Goal: Information Seeking & Learning: Learn about a topic

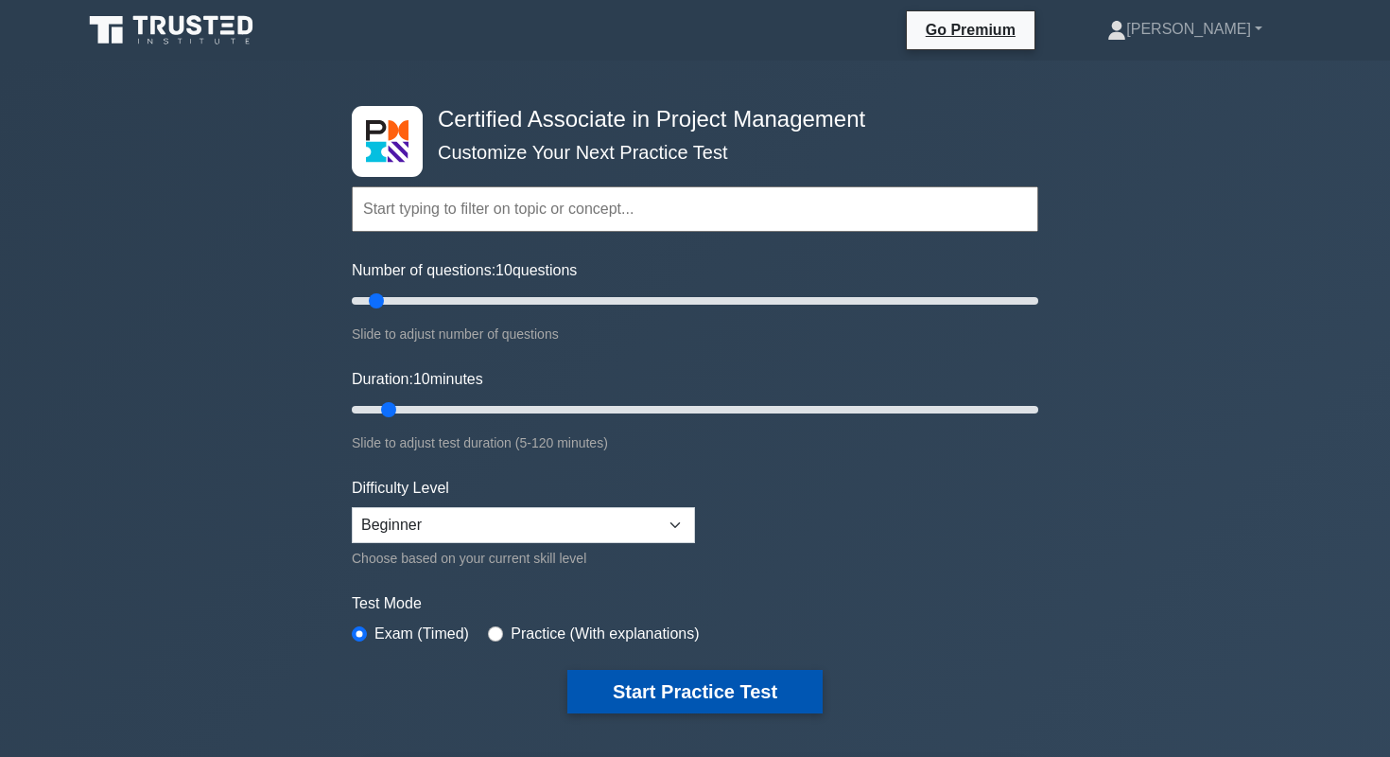
click at [723, 693] on button "Start Practice Test" at bounding box center [694, 692] width 255 height 44
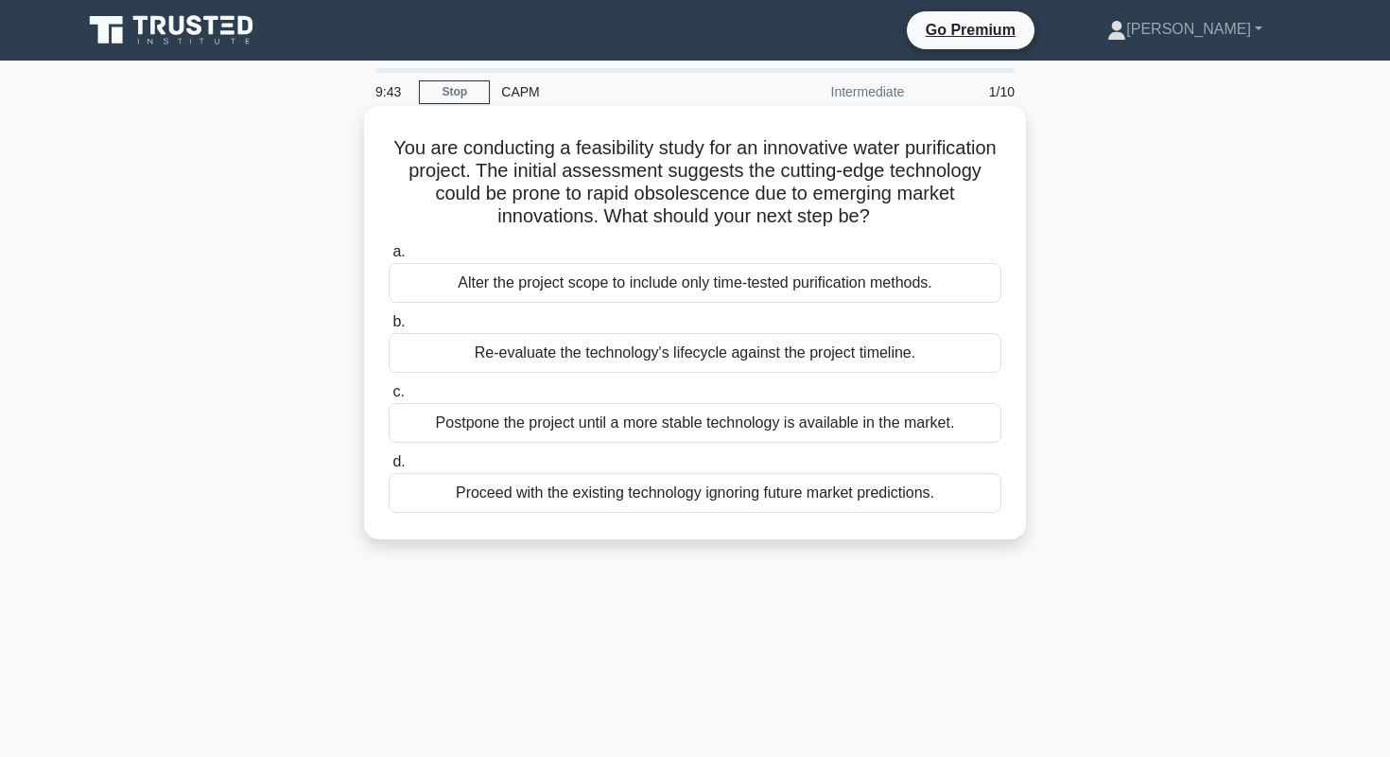
click at [649, 352] on div "Re-evaluate the technology's lifecycle against the project timeline." at bounding box center [695, 353] width 613 height 40
click at [389, 328] on input "b. Re-evaluate the technology's lifecycle against the project timeline." at bounding box center [389, 322] width 0 height 12
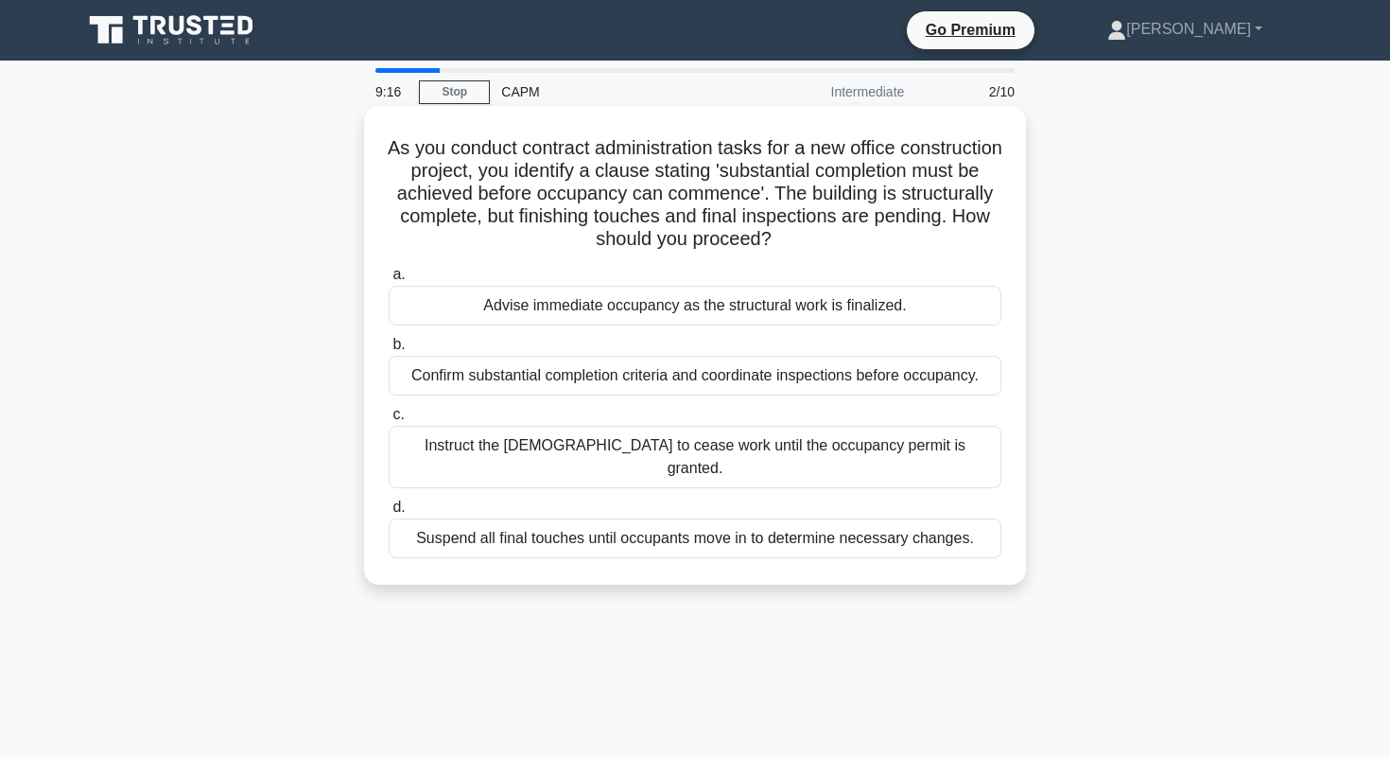
click at [675, 375] on div "Confirm substantial completion criteria and coordinate inspections before occup…" at bounding box center [695, 376] width 613 height 40
click at [389, 351] on input "b. Confirm substantial completion criteria and coordinate inspections before oc…" at bounding box center [389, 345] width 0 height 12
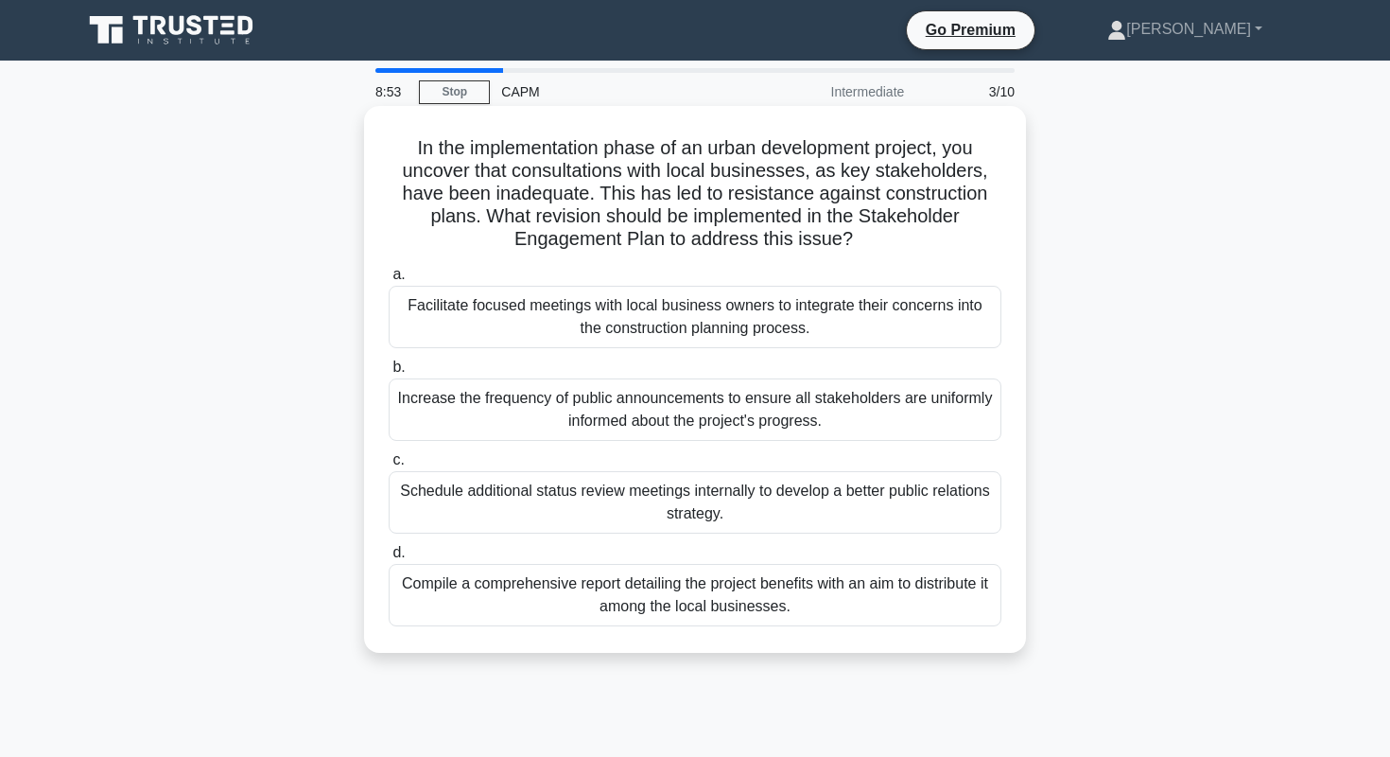
click at [667, 317] on div "Facilitate focused meetings with local business owners to integrate their conce…" at bounding box center [695, 317] width 613 height 62
click at [389, 281] on input "a. Facilitate focused meetings with local business owners to integrate their co…" at bounding box center [389, 275] width 0 height 12
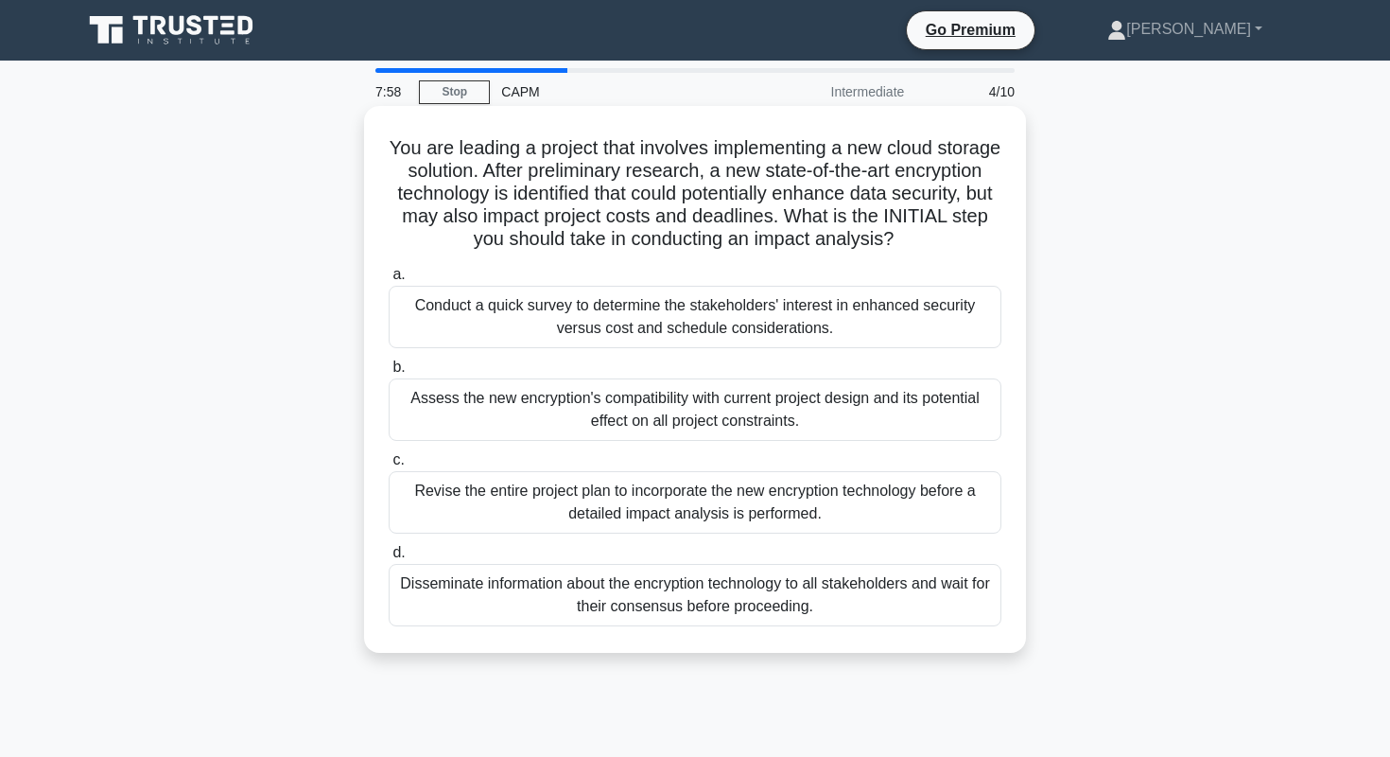
click at [896, 316] on div "Conduct a quick survey to determine the stakeholders' interest in enhanced secu…" at bounding box center [695, 317] width 613 height 62
click at [389, 281] on input "a. Conduct a quick survey to determine the stakeholders' interest in enhanced s…" at bounding box center [389, 275] width 0 height 12
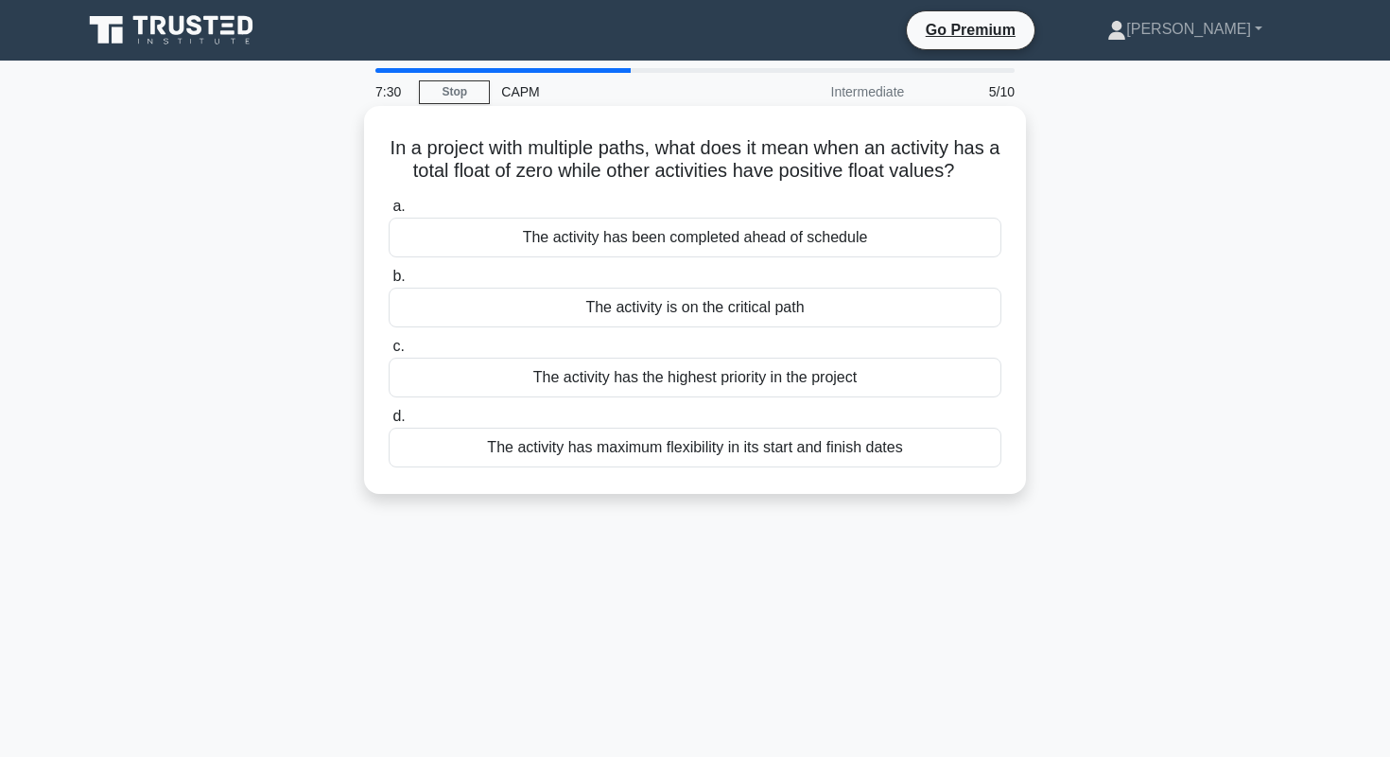
click at [960, 299] on div "The activity is on the critical path" at bounding box center [695, 308] width 613 height 40
click at [389, 283] on input "b. The activity is on the critical path" at bounding box center [389, 277] width 0 height 12
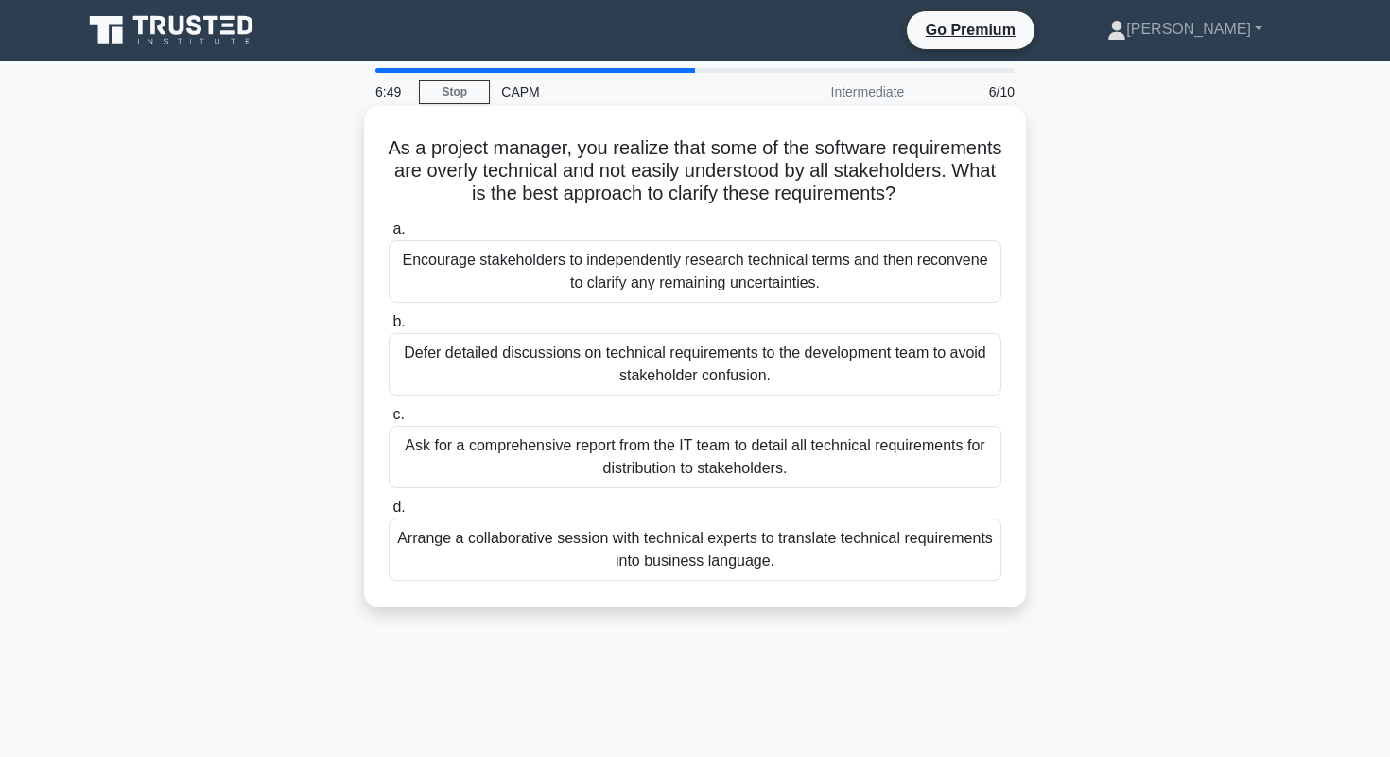
click at [890, 557] on div "Arrange a collaborative session with technical experts to translate technical r…" at bounding box center [695, 549] width 613 height 62
click at [389, 514] on input "d. Arrange a collaborative session with technical experts to translate technica…" at bounding box center [389, 507] width 0 height 12
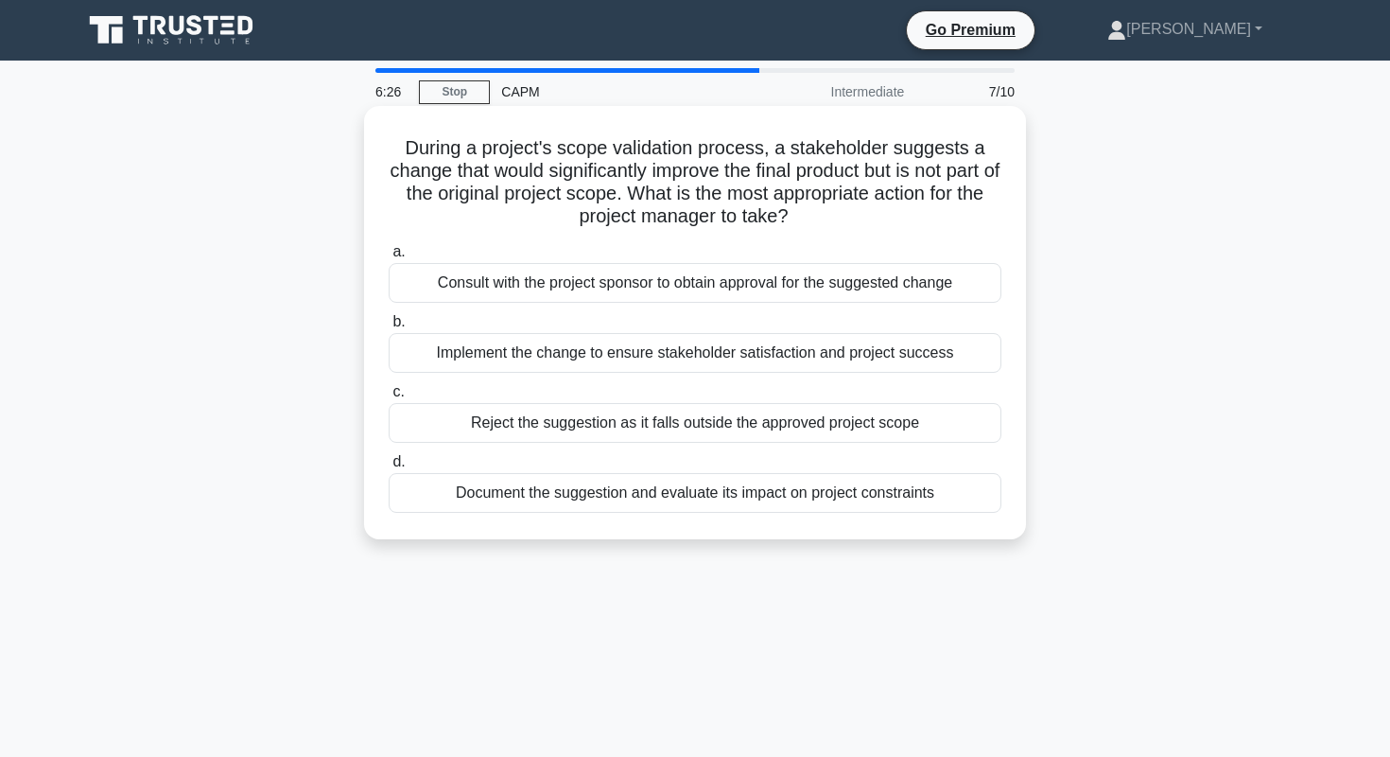
click at [892, 506] on div "Document the suggestion and evaluate its impact on project constraints" at bounding box center [695, 493] width 613 height 40
click at [389, 468] on input "d. Document the suggestion and evaluate its impact on project constraints" at bounding box center [389, 462] width 0 height 12
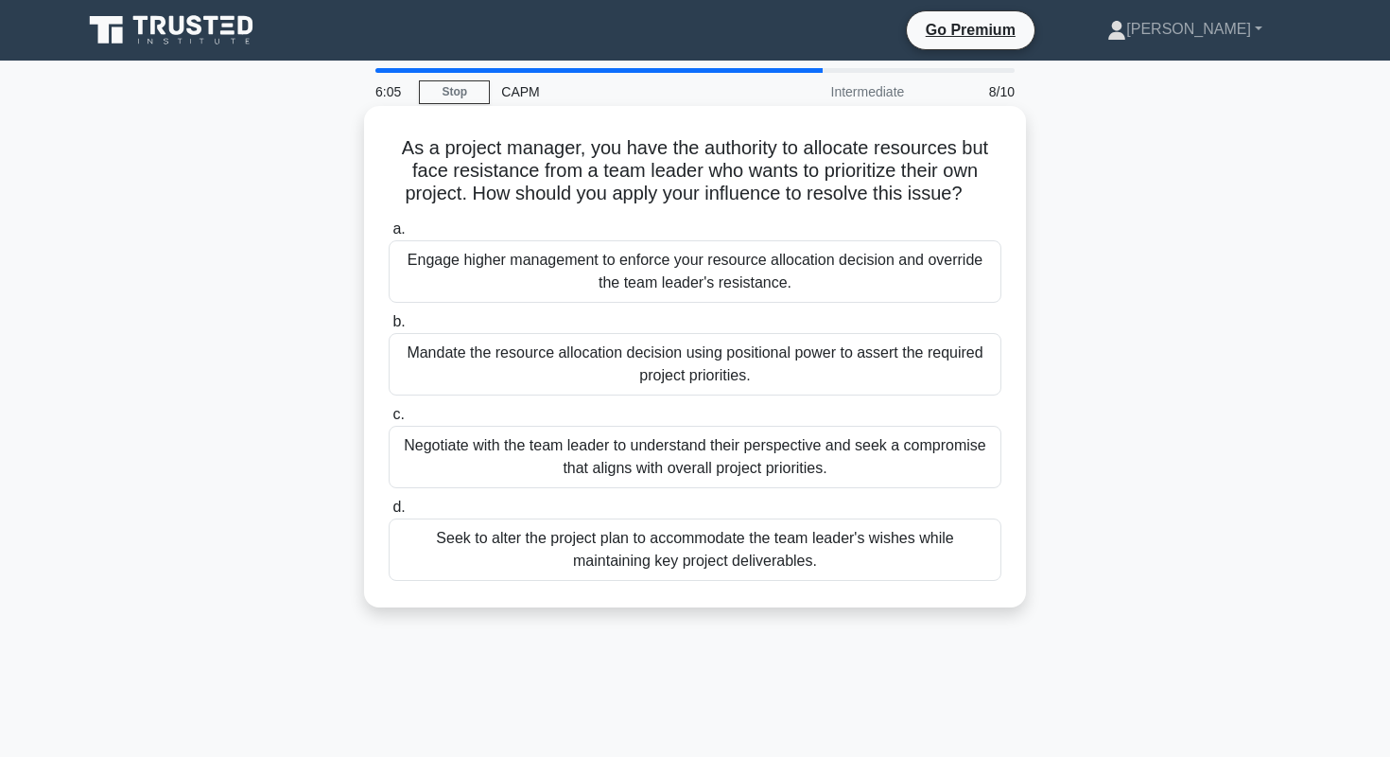
click at [914, 469] on div "Negotiate with the team leader to understand their perspective and seek a compr…" at bounding box center [695, 457] width 613 height 62
click at [389, 421] on input "c. Negotiate with the team leader to understand their perspective and seek a co…" at bounding box center [389, 415] width 0 height 12
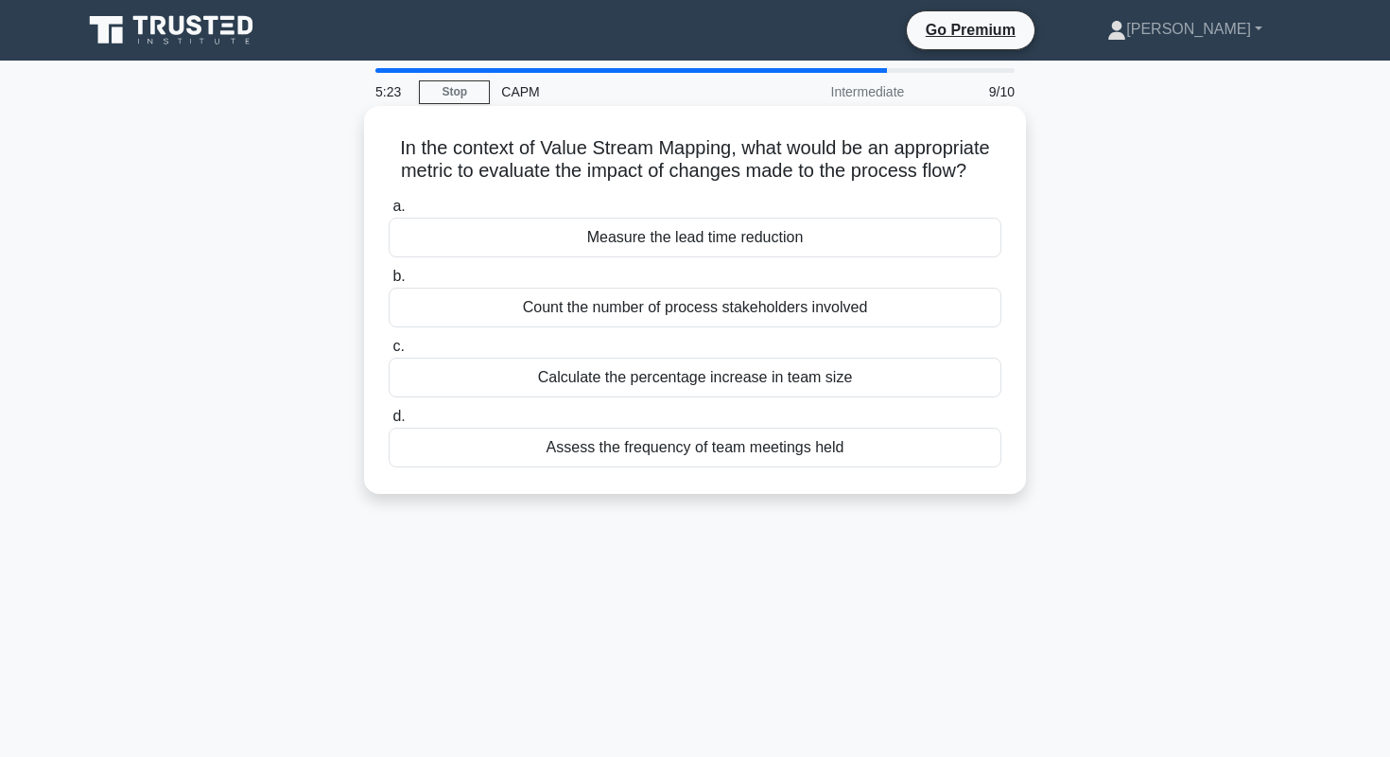
click at [925, 241] on div "Measure the lead time reduction" at bounding box center [695, 238] width 613 height 40
click at [389, 213] on input "a. Measure the lead time reduction" at bounding box center [389, 207] width 0 height 12
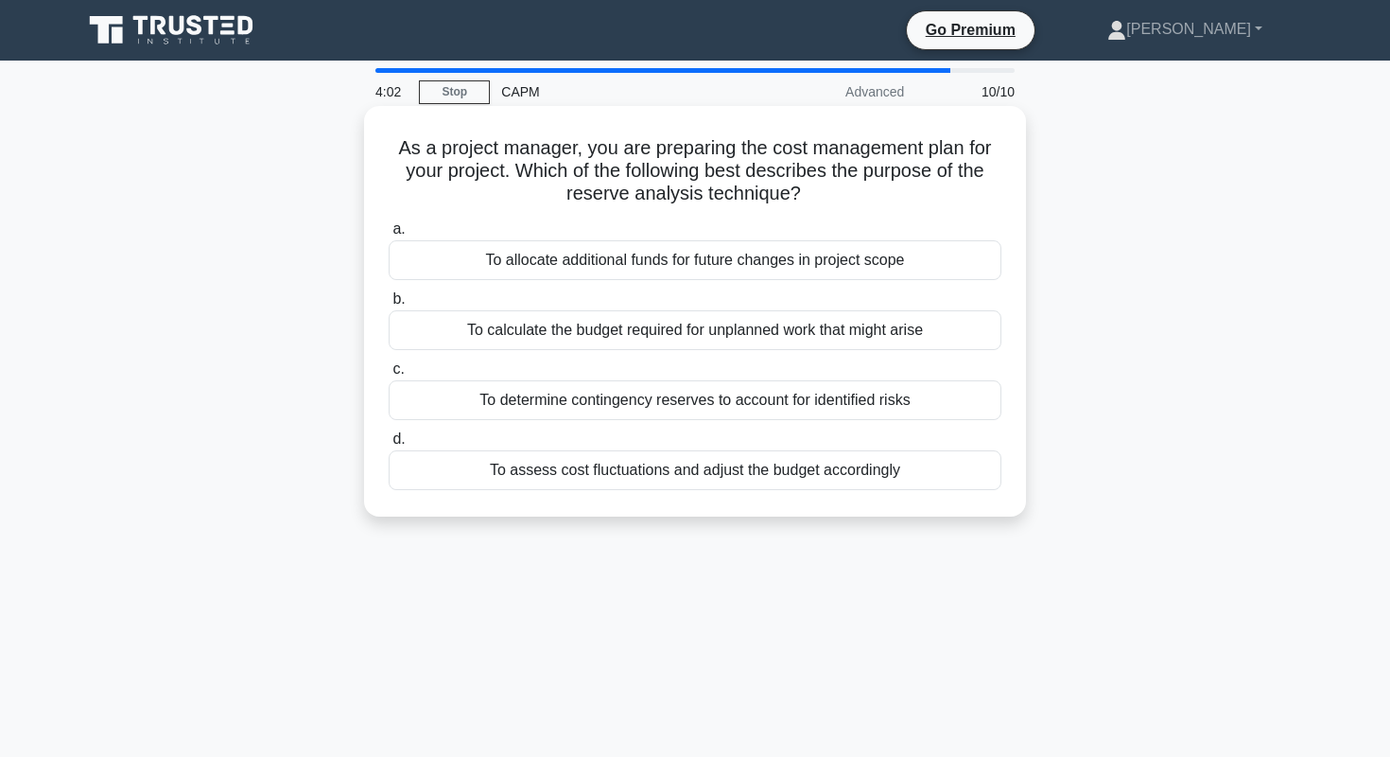
click at [952, 408] on div "To determine contingency reserves to account for identified risks" at bounding box center [695, 400] width 613 height 40
click at [389, 375] on input "c. To determine contingency reserves to account for identified risks" at bounding box center [389, 369] width 0 height 12
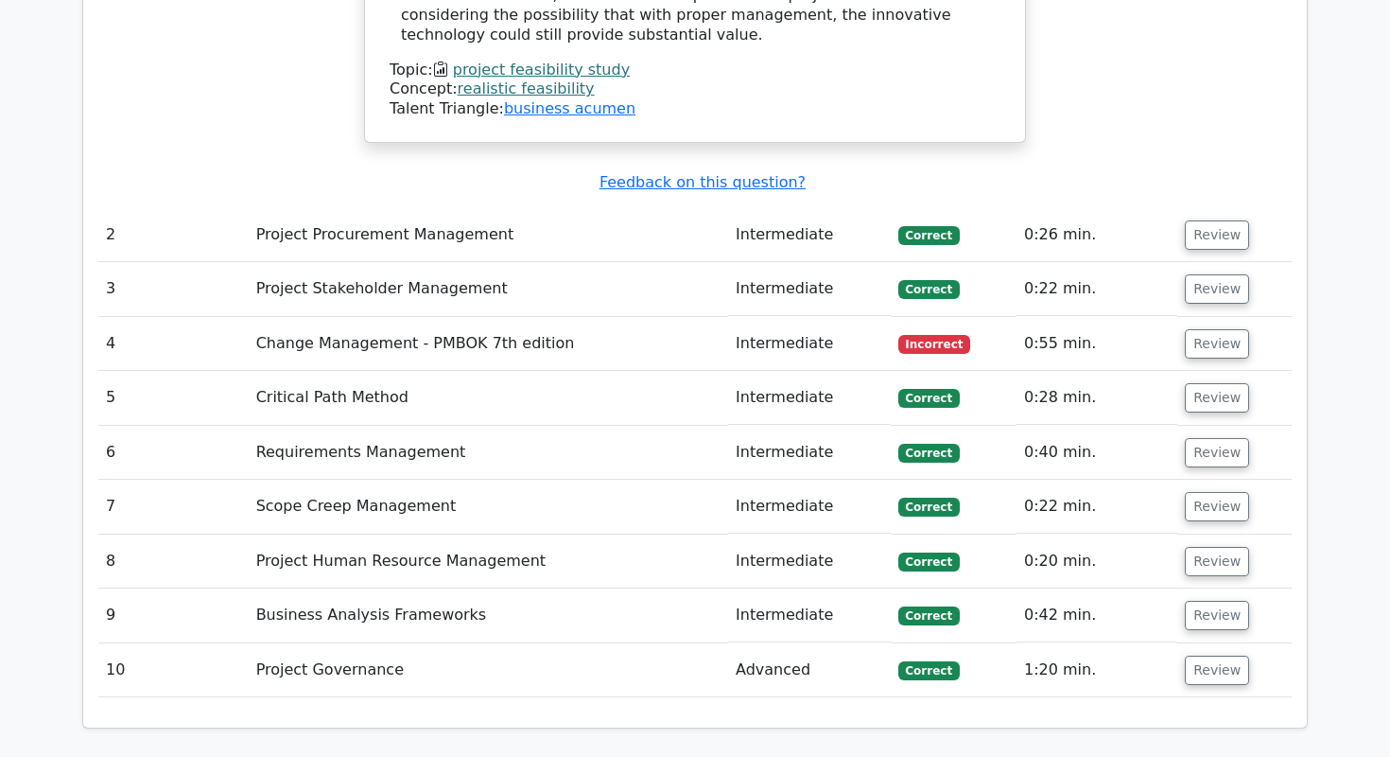
scroll to position [2706, 0]
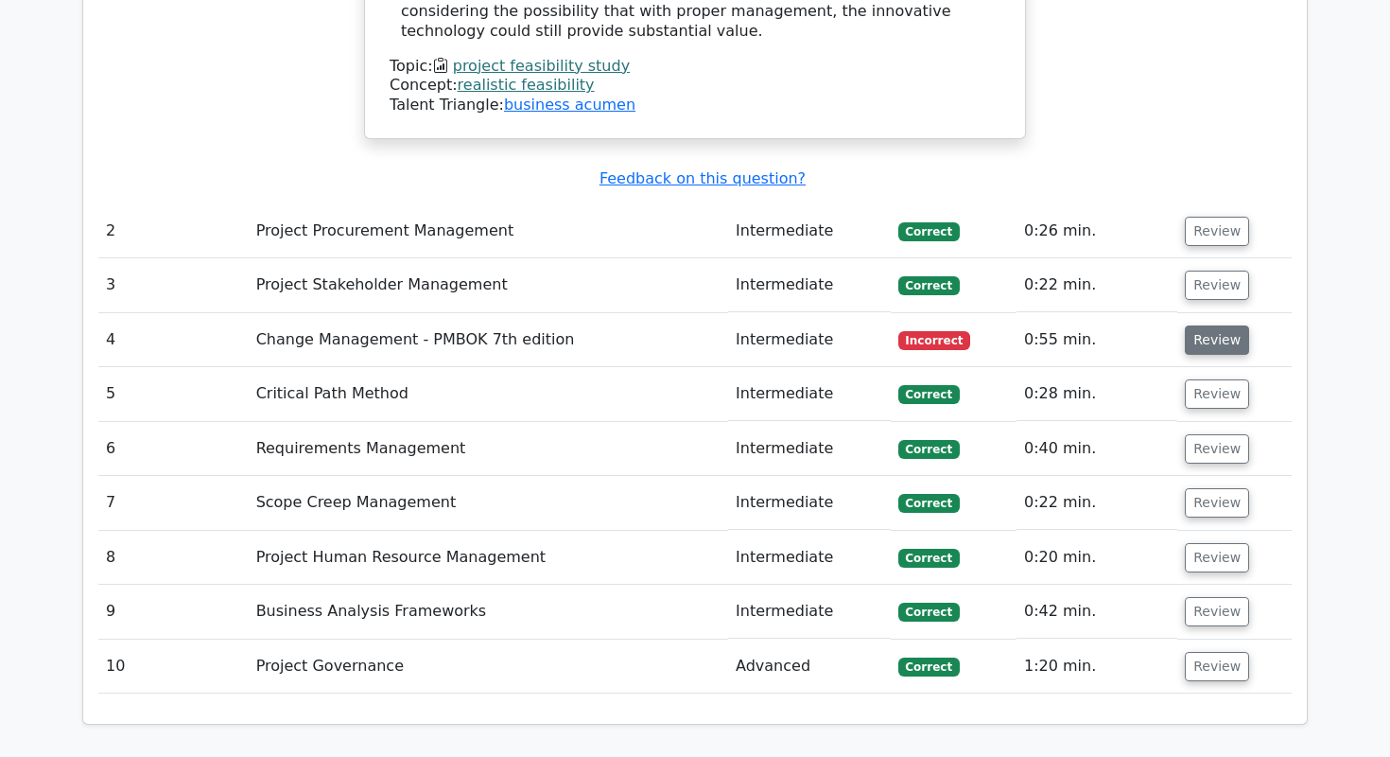
click at [1186, 325] on button "Review" at bounding box center [1217, 339] width 64 height 29
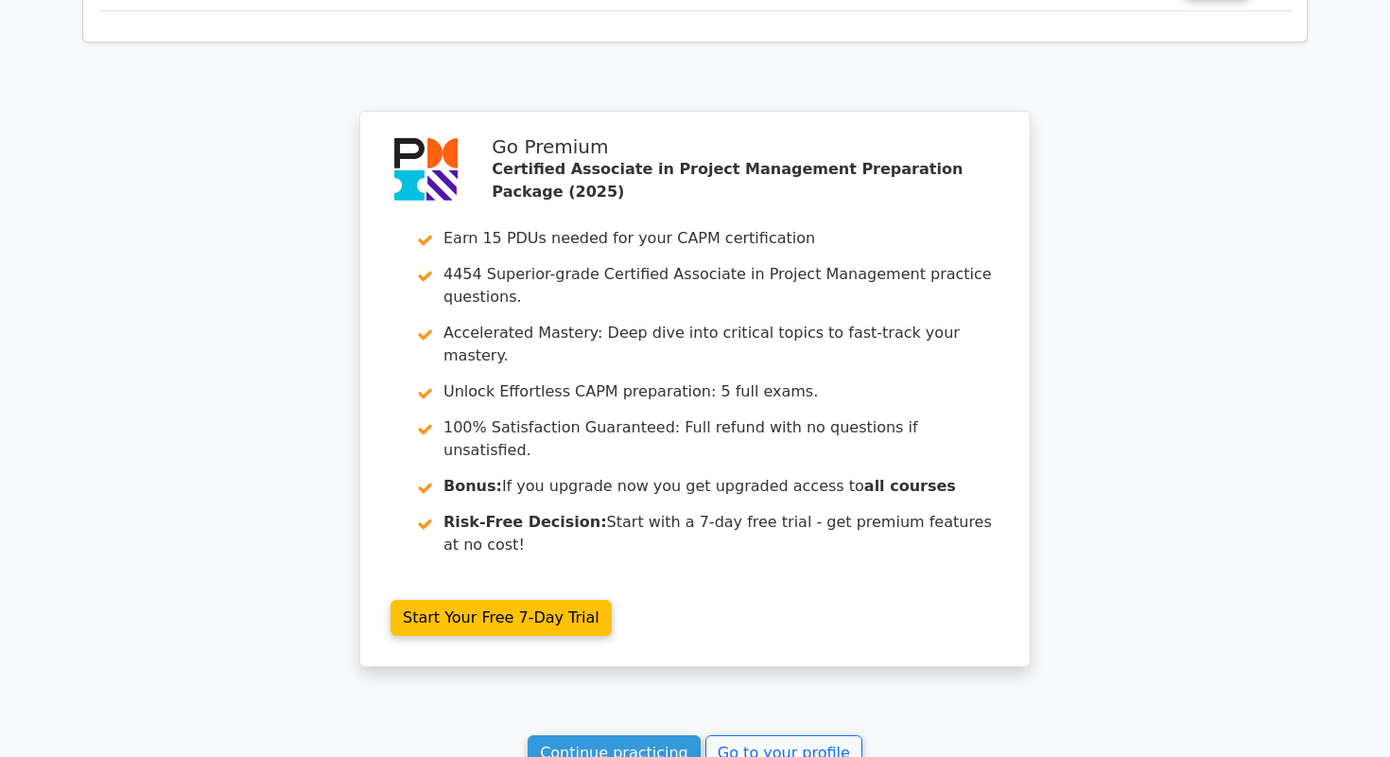
scroll to position [4566, 0]
click at [611, 736] on link "Continue practicing" at bounding box center [614, 754] width 173 height 36
